Goal: Check status: Check status

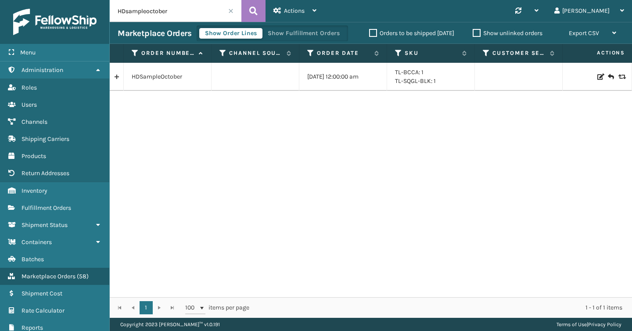
click at [204, 12] on input "HDsampleoctober" at bounding box center [176, 11] width 132 height 22
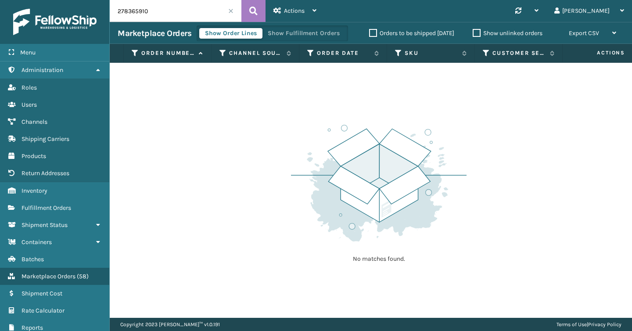
click at [206, 5] on input "278365910" at bounding box center [176, 11] width 132 height 22
paste input "26073593"
type input "2260735930"
click at [234, 15] on input "2260735930" at bounding box center [176, 11] width 132 height 22
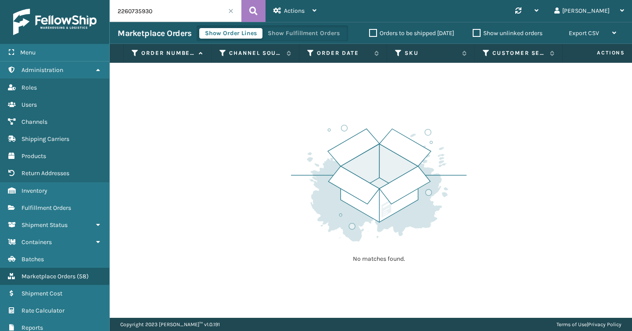
click at [232, 9] on span at bounding box center [230, 10] width 5 height 5
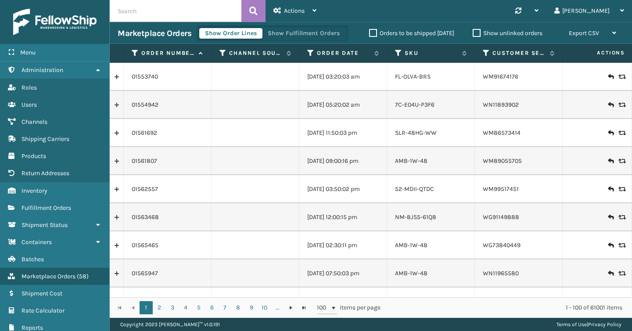
click at [177, 6] on input "text" at bounding box center [176, 11] width 132 height 22
paste input "34617365"
type input "34617365"
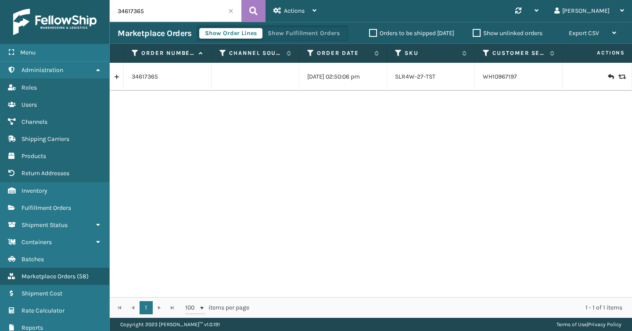
click at [158, 80] on div "34617365" at bounding box center [168, 76] width 72 height 9
click at [146, 80] on link "34617365" at bounding box center [145, 76] width 26 height 9
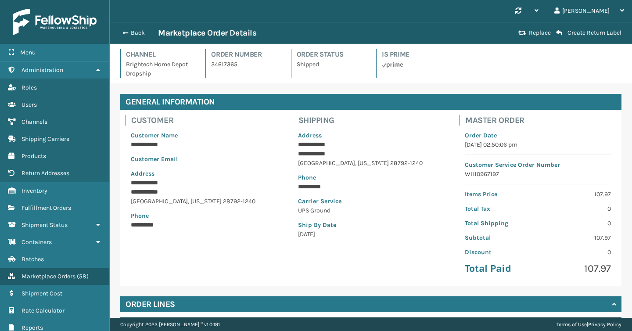
scroll to position [96, 0]
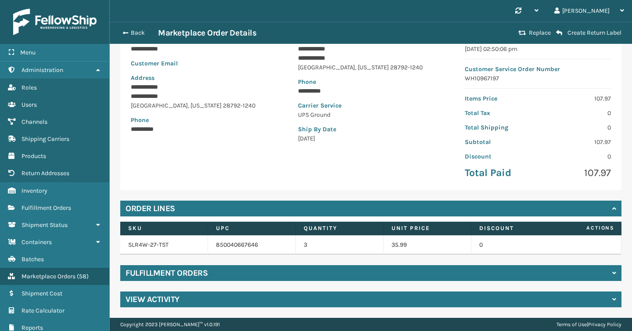
click at [227, 277] on div "Fulfillment Orders" at bounding box center [370, 273] width 501 height 16
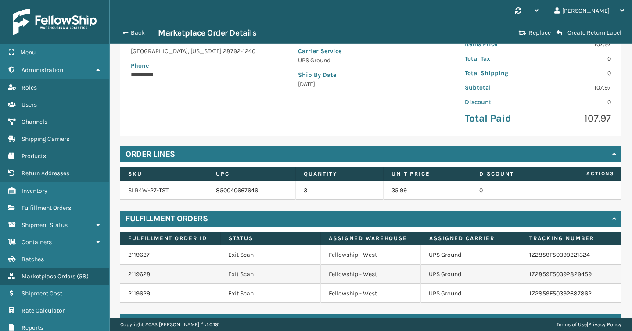
scroll to position [173, 0]
